Goal: Transaction & Acquisition: Book appointment/travel/reservation

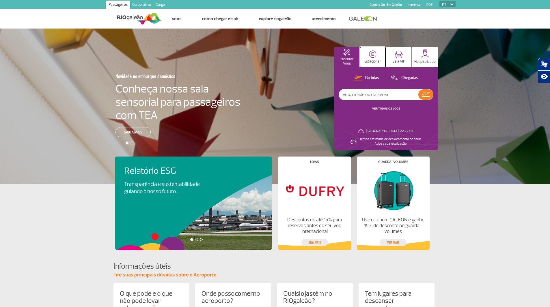
click at [373, 58] on img at bounding box center [373, 55] width 8 height 8
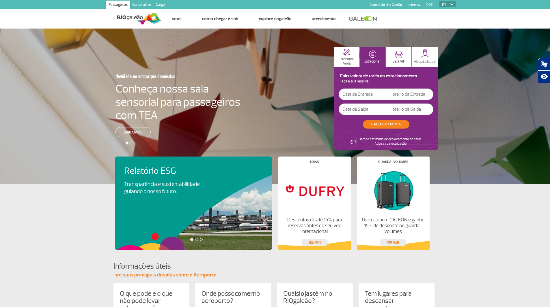
click at [362, 94] on input "text" at bounding box center [361, 95] width 47 height 12
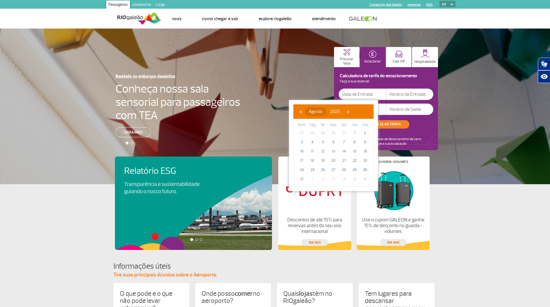
click at [326, 115] on button "Agosto" at bounding box center [315, 111] width 21 height 9
click at [304, 175] on span "Outubro" at bounding box center [307, 174] width 22 height 9
click at [299, 142] on span "5" at bounding box center [301, 142] width 9 height 9
type input "[DATE]"
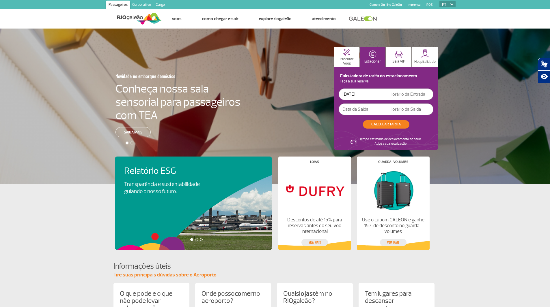
click at [358, 109] on input "text" at bounding box center [361, 110] width 47 height 12
click at [371, 111] on input "[DATE]" at bounding box center [361, 110] width 47 height 12
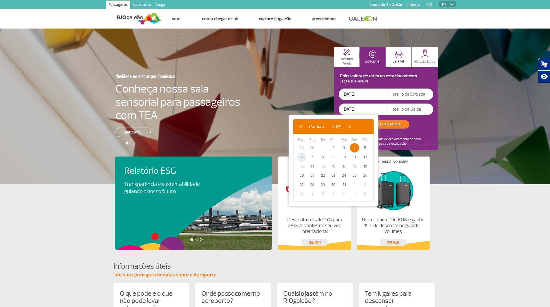
click at [303, 157] on span "6" at bounding box center [301, 157] width 9 height 9
type input "[DATE]"
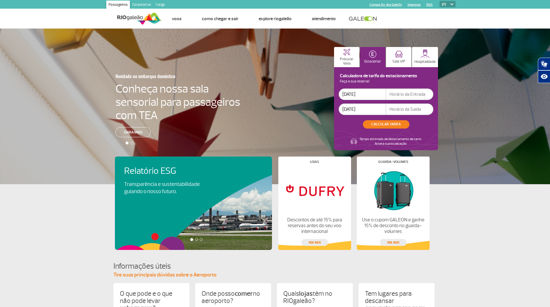
click at [414, 94] on input "text" at bounding box center [409, 95] width 47 height 12
drag, startPoint x: 403, startPoint y: 93, endPoint x: 371, endPoint y: 94, distance: 32.3
click at [371, 94] on div "[DATE] 05:00" at bounding box center [385, 95] width 95 height 12
type input "06:00"
type input "23:30"
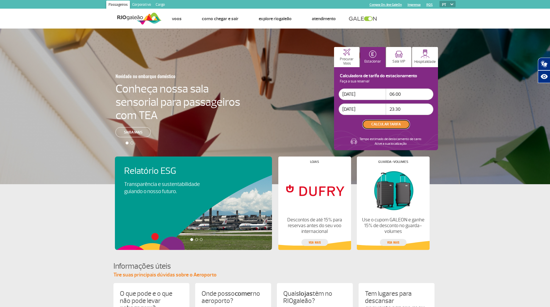
click at [401, 121] on button "CALCULAR TARIFA" at bounding box center [386, 124] width 46 height 8
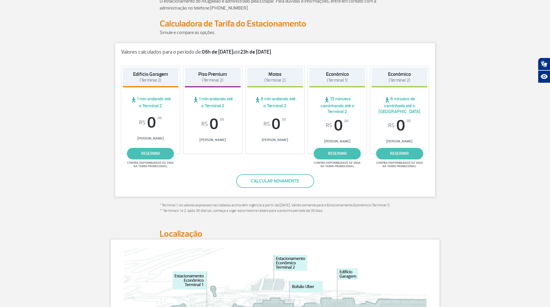
scroll to position [73, 0]
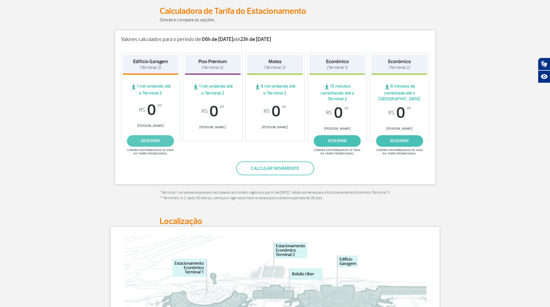
click at [149, 143] on link "reservar" at bounding box center [150, 141] width 47 height 12
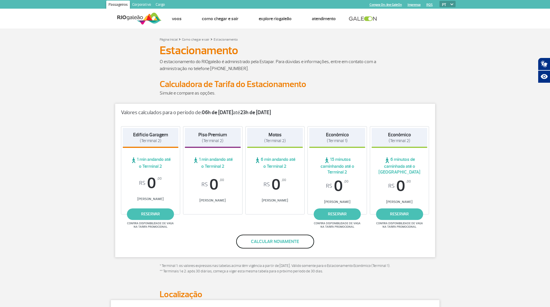
click at [256, 241] on button "Calcular novamente" at bounding box center [275, 242] width 78 height 14
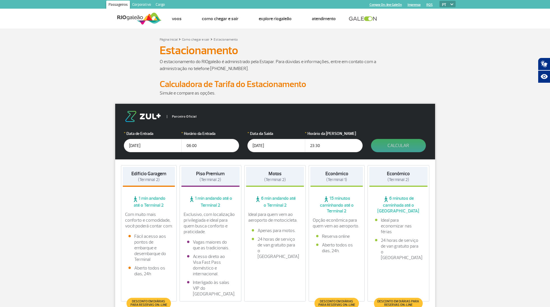
click at [406, 145] on button "Calcular" at bounding box center [398, 145] width 55 height 13
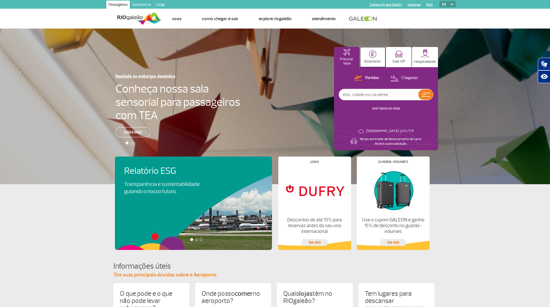
click at [375, 54] on img at bounding box center [373, 55] width 8 height 8
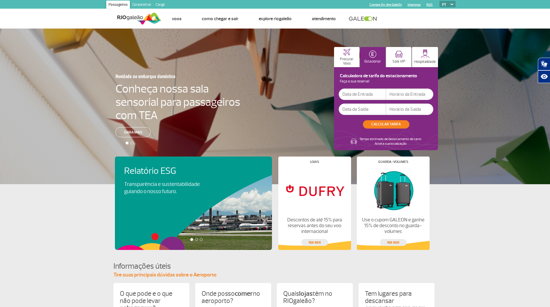
click at [361, 98] on input "text" at bounding box center [361, 95] width 47 height 12
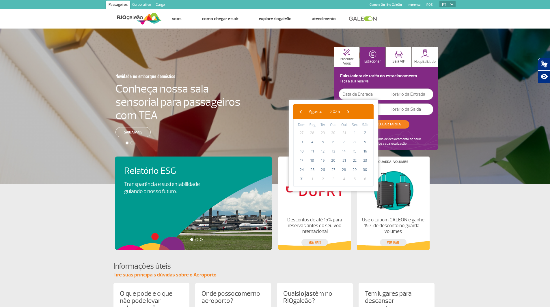
click at [337, 111] on bs-datepicker-navigation-view "‹ ​ Agosto ​ 2025 ​ ›" at bounding box center [324, 111] width 56 height 6
click at [352, 110] on span "›" at bounding box center [348, 111] width 9 height 9
click at [358, 110] on span "›" at bounding box center [353, 111] width 9 height 9
click at [301, 143] on span "5" at bounding box center [301, 142] width 9 height 9
type input "[DATE]"
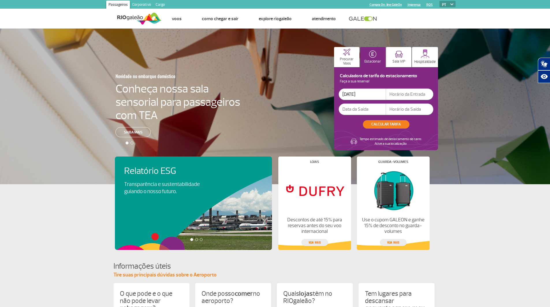
click at [409, 95] on input "text" at bounding box center [409, 95] width 47 height 12
type input "06:00"
click at [367, 111] on input "text" at bounding box center [361, 110] width 47 height 12
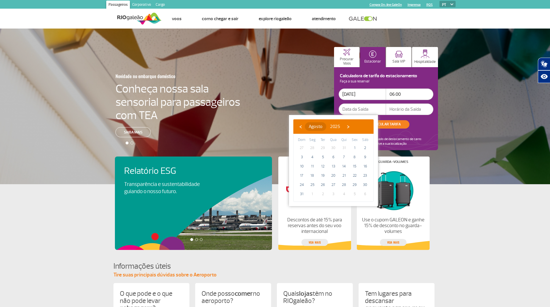
click at [326, 126] on button "Agosto" at bounding box center [315, 126] width 21 height 9
click at [310, 190] on span "Outubro" at bounding box center [307, 189] width 22 height 9
click at [311, 157] on span "6" at bounding box center [312, 157] width 9 height 9
type input "[DATE]"
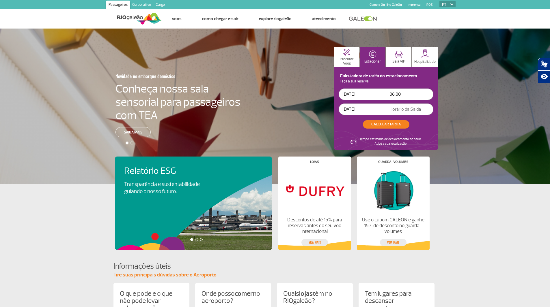
click at [411, 109] on input "text" at bounding box center [409, 110] width 47 height 12
type input "23:30"
click at [387, 124] on button "CALCULAR TARIFA" at bounding box center [386, 124] width 46 height 8
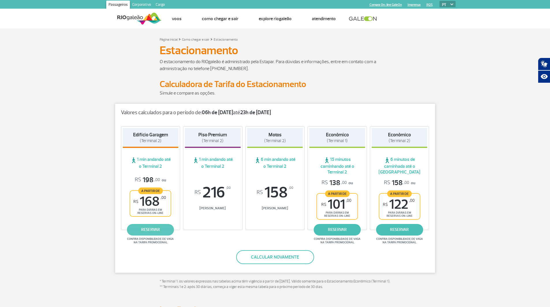
click at [147, 229] on link "reservar" at bounding box center [150, 230] width 47 height 12
click at [289, 258] on button "Calcular novamente" at bounding box center [275, 257] width 78 height 14
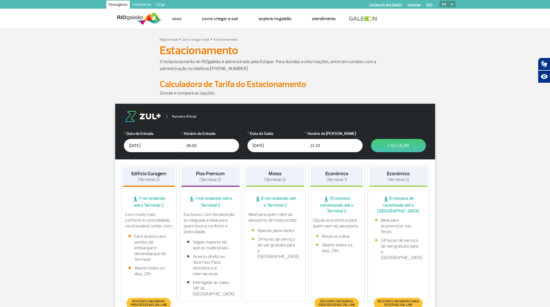
click at [149, 145] on input "[DATE]" at bounding box center [153, 145] width 58 height 13
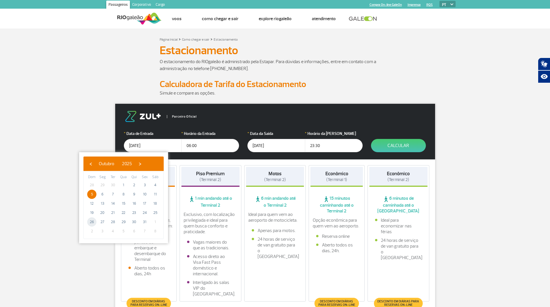
click at [91, 220] on span "26" at bounding box center [91, 222] width 9 height 9
type input "[DATE]"
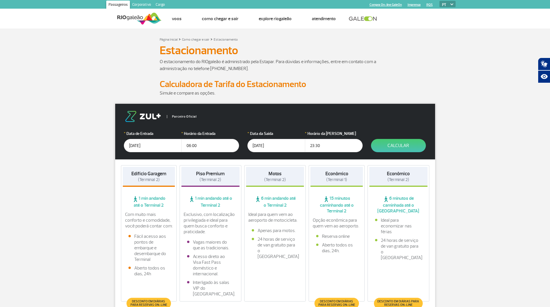
click at [206, 147] on input "06:00" at bounding box center [210, 145] width 58 height 13
drag, startPoint x: 206, startPoint y: 147, endPoint x: 192, endPoint y: 147, distance: 14.1
click at [192, 147] on input "06:00" at bounding box center [210, 145] width 58 height 13
type input "0"
type input "20:00"
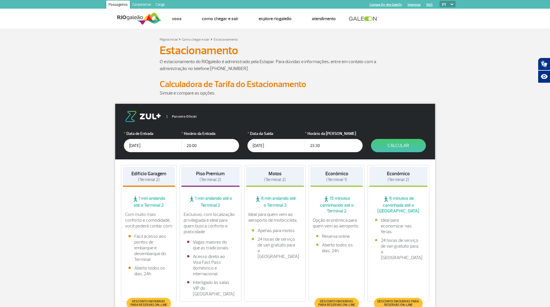
click at [280, 147] on input "[DATE]" at bounding box center [276, 145] width 58 height 13
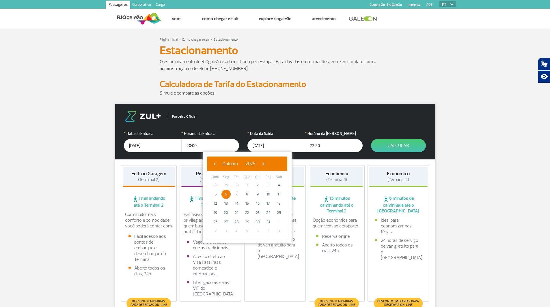
click at [215, 231] on span "2" at bounding box center [215, 231] width 9 height 9
click at [268, 162] on span "›" at bounding box center [263, 164] width 9 height 9
click at [214, 194] on span "2" at bounding box center [215, 194] width 9 height 9
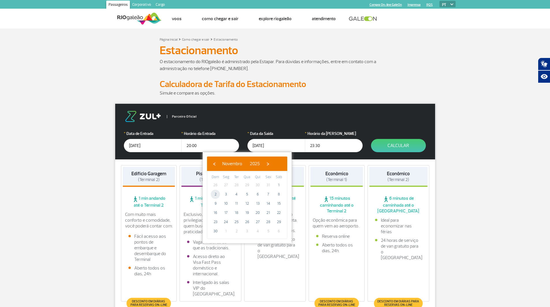
type input "[DATE]"
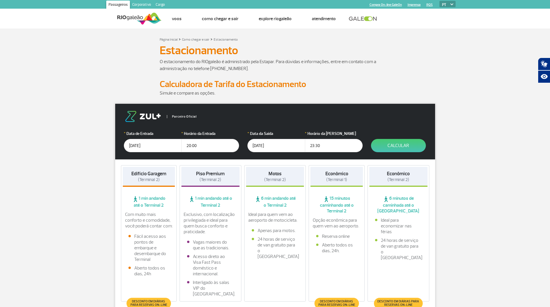
click at [327, 147] on input "23:30" at bounding box center [334, 145] width 58 height 13
drag, startPoint x: 327, startPoint y: 147, endPoint x: 301, endPoint y: 147, distance: 25.4
click at [301, 147] on div "* Data da Saída [DATE] * Horário da Saída 23:30" at bounding box center [304, 142] width 115 height 22
type input "20:00"
click at [399, 145] on button "Calcular" at bounding box center [398, 145] width 55 height 13
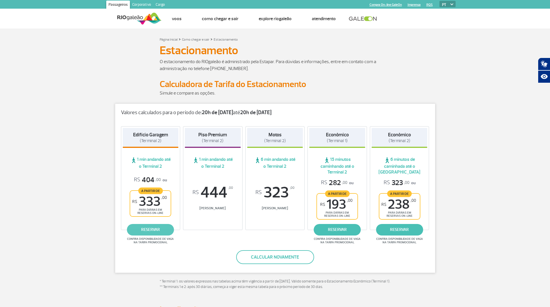
click at [147, 233] on link "reservar" at bounding box center [150, 230] width 47 height 12
click at [263, 258] on button "Calcular novamente" at bounding box center [275, 257] width 78 height 14
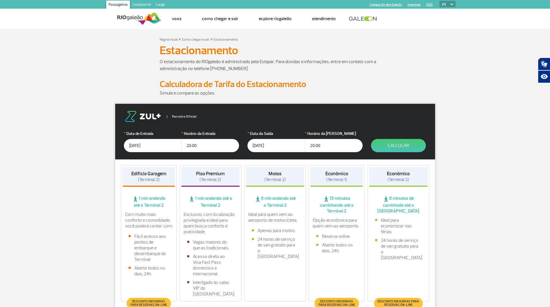
click at [149, 146] on input "[DATE]" at bounding box center [153, 145] width 58 height 13
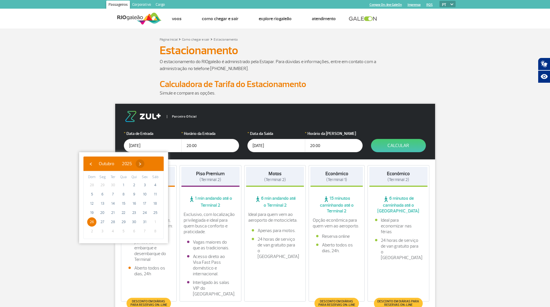
click at [144, 165] on span "›" at bounding box center [140, 164] width 9 height 9
click at [101, 194] on span "3" at bounding box center [102, 194] width 9 height 9
type input "[DATE]"
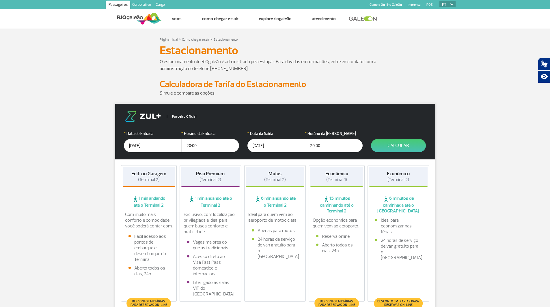
drag, startPoint x: 200, startPoint y: 147, endPoint x: 155, endPoint y: 147, distance: 44.7
click at [155, 147] on div "* Data de Entrada [DATE] * Horário da Entrada 20:00" at bounding box center [181, 142] width 115 height 22
type input "12:00"
drag, startPoint x: 323, startPoint y: 147, endPoint x: 298, endPoint y: 146, distance: 25.1
click at [298, 146] on div "* Data da Saída [DATE] * Horário da Saída 20:00" at bounding box center [304, 142] width 115 height 22
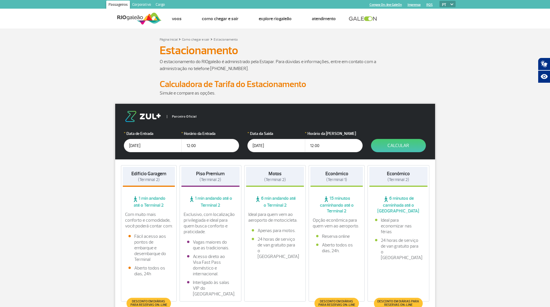
type input "12:00"
drag, startPoint x: 298, startPoint y: 146, endPoint x: 237, endPoint y: 138, distance: 61.2
click at [237, 138] on form "Parceiro Oficial * Data de Entrada [DATE] * Horário da Entrada 12:00 * Data da …" at bounding box center [275, 132] width 320 height 56
click at [278, 146] on input "[DATE]" at bounding box center [276, 145] width 58 height 13
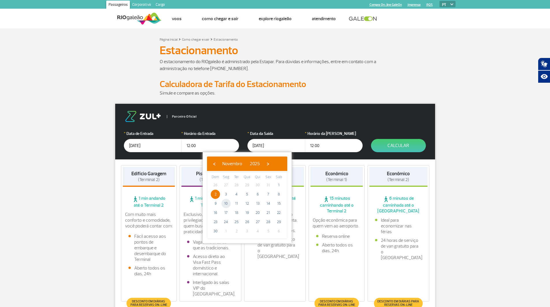
click at [226, 203] on span "10" at bounding box center [225, 203] width 9 height 9
type input "[DATE]"
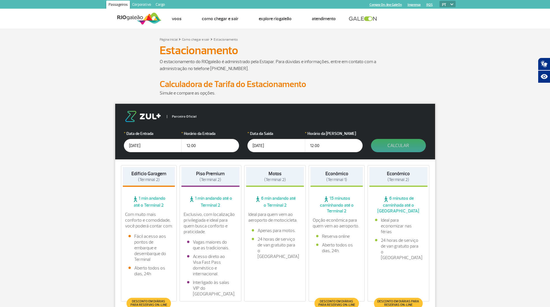
click at [402, 146] on button "Calcular" at bounding box center [398, 145] width 55 height 13
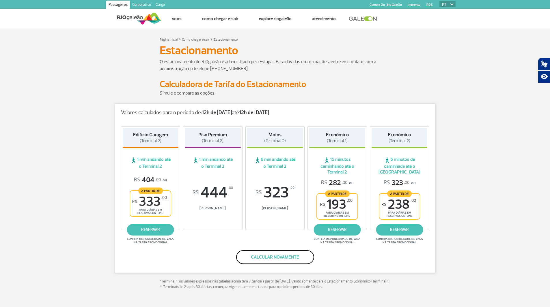
click at [259, 258] on button "Calcular novamente" at bounding box center [275, 257] width 78 height 14
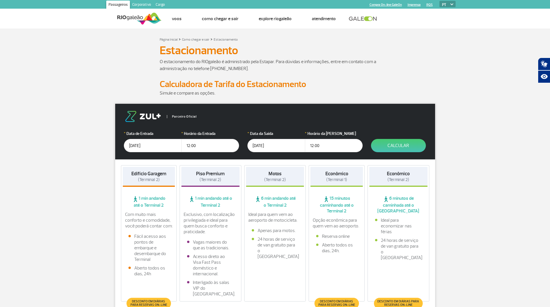
drag, startPoint x: 324, startPoint y: 146, endPoint x: 293, endPoint y: 147, distance: 30.9
click at [293, 147] on div "* Data da Saída [DATE] * Horário da Saída 12:00" at bounding box center [304, 142] width 115 height 22
type input "20:00"
click at [391, 146] on button "Calcular" at bounding box center [398, 145] width 55 height 13
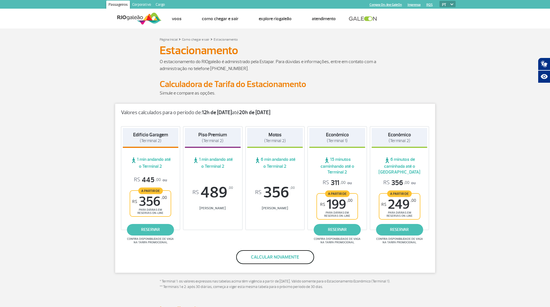
click at [273, 256] on button "Calcular novamente" at bounding box center [275, 257] width 78 height 14
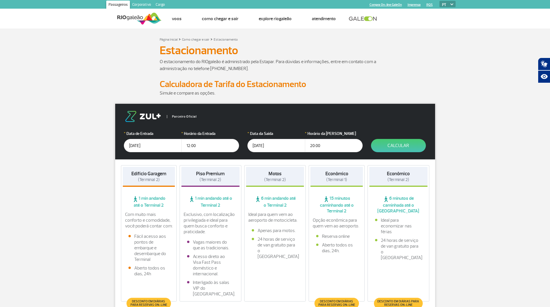
drag, startPoint x: 324, startPoint y: 146, endPoint x: 291, endPoint y: 146, distance: 33.5
click at [291, 146] on div "* Data da Saída [DATE] * Horário da Saída 20:00" at bounding box center [304, 142] width 115 height 22
type input "12:00"
click at [391, 149] on button "Calcular" at bounding box center [398, 145] width 55 height 13
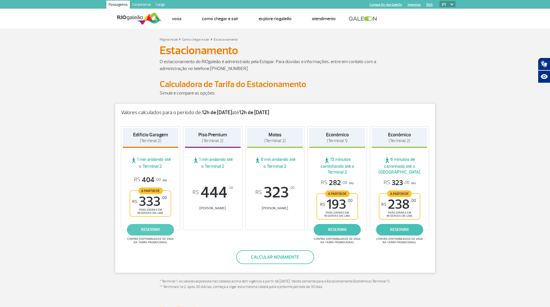
click at [147, 228] on link "reservar" at bounding box center [150, 230] width 47 height 12
